Goal: Task Accomplishment & Management: Manage account settings

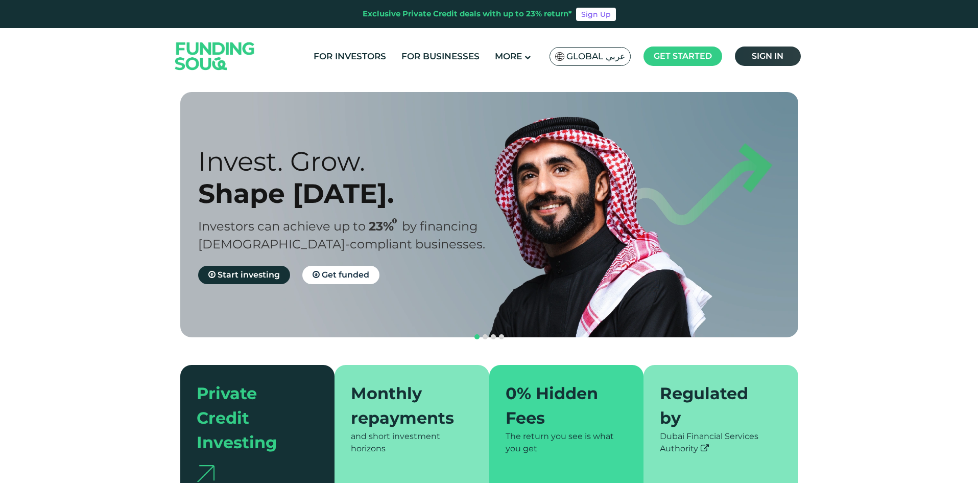
click at [762, 62] on link "Sign in" at bounding box center [768, 55] width 66 height 19
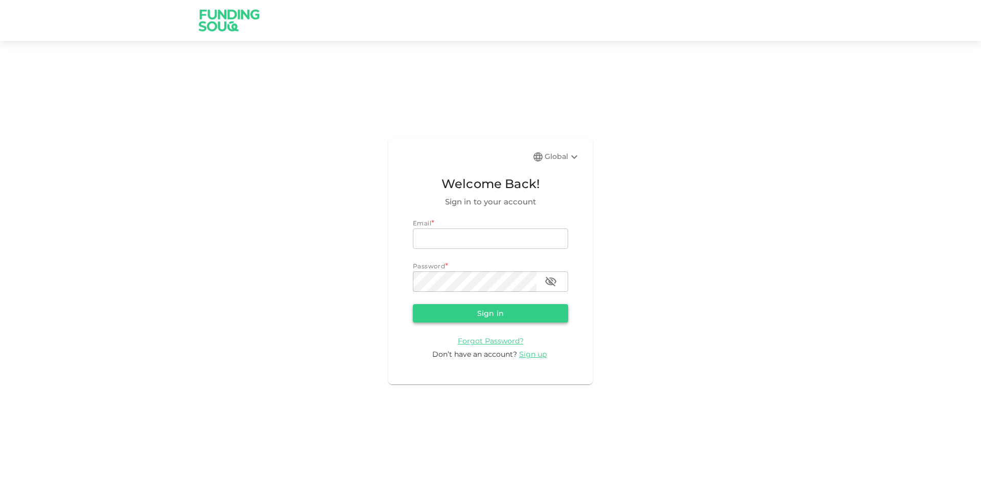
type input "[EMAIL_ADDRESS][DOMAIN_NAME]"
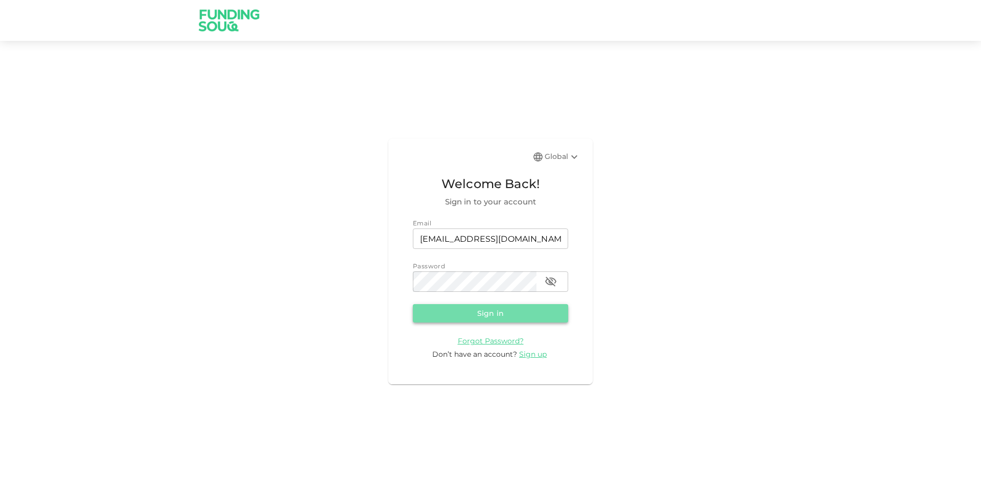
click at [457, 312] on button "Sign in" at bounding box center [490, 313] width 155 height 18
